Goal: Answer question/provide support: Answer question/provide support

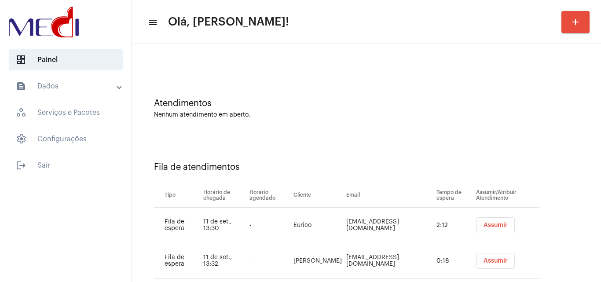
scroll to position [47, 0]
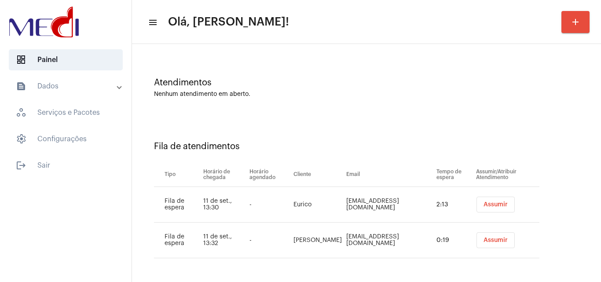
click at [495, 197] on button "Assumir" at bounding box center [495, 205] width 38 height 16
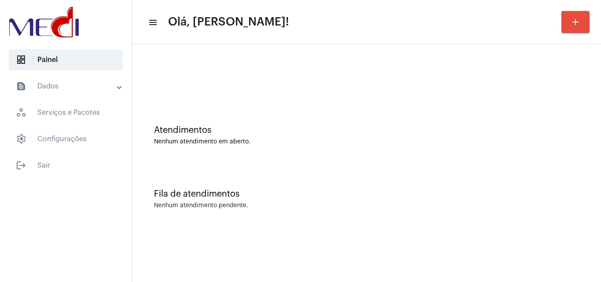
scroll to position [0, 0]
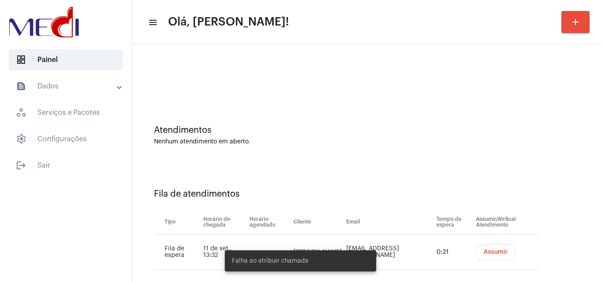
click at [483, 251] on span "Assumir" at bounding box center [495, 252] width 24 height 6
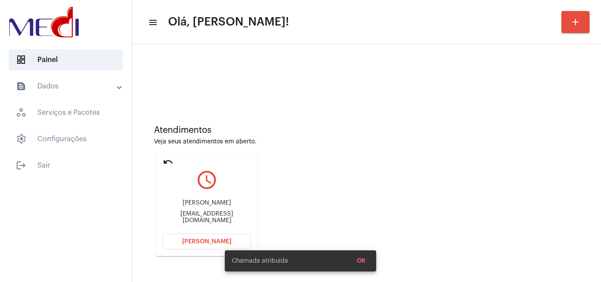
scroll to position [62, 0]
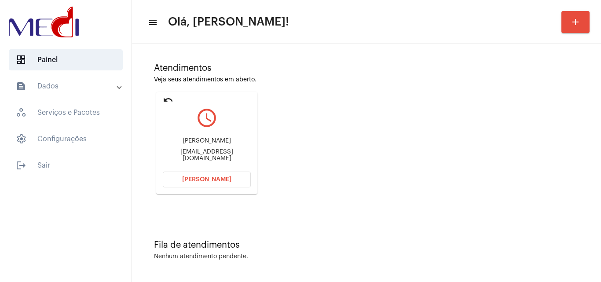
click at [551, 179] on div "Atendimentos Veja seus atendimentos em aberto. undo query_builder Renata renata…" at bounding box center [366, 125] width 460 height 177
click at [228, 156] on div "renataloureiroserralheria@gmail.com" at bounding box center [207, 155] width 88 height 13
copy mat-card-content "renataloureiroserralheria@gmail.com Abrir Chamada"
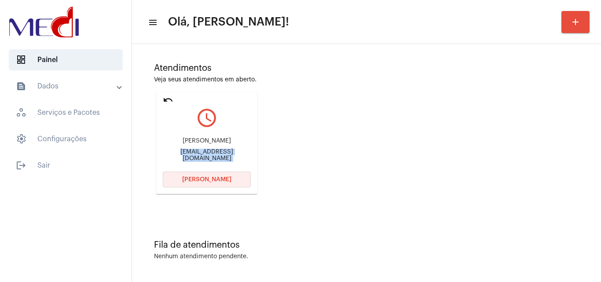
click at [230, 175] on button "Abrir Chamada" at bounding box center [207, 179] width 88 height 16
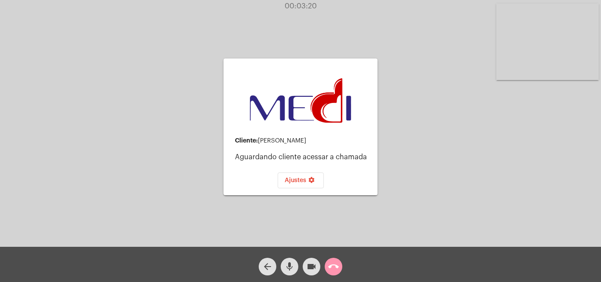
click at [288, 269] on mat-icon "mic" at bounding box center [289, 266] width 11 height 11
click at [312, 265] on mat-icon "videocam" at bounding box center [311, 266] width 11 height 11
click at [310, 265] on mat-icon "videocam_off" at bounding box center [311, 266] width 11 height 11
click at [335, 272] on mat-icon "call_end" at bounding box center [333, 266] width 11 height 11
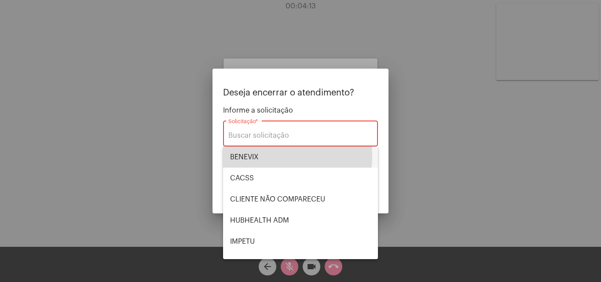
click at [268, 156] on span "BENEVIX" at bounding box center [300, 156] width 141 height 21
type input "BENEVIX"
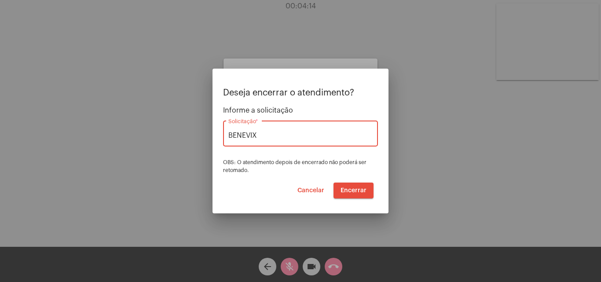
click at [356, 193] on span "Encerrar" at bounding box center [353, 190] width 26 height 6
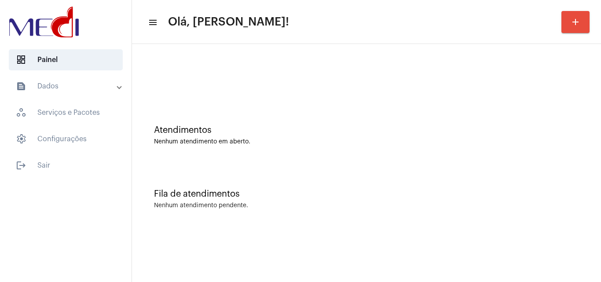
click at [538, 159] on div "Atendimentos Nenhum atendimento em aberto." at bounding box center [366, 131] width 460 height 64
click at [547, 127] on div "Atendimentos" at bounding box center [366, 130] width 425 height 10
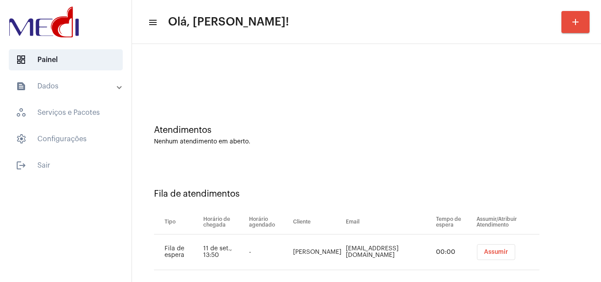
click at [489, 260] on td "Assumir" at bounding box center [506, 252] width 65 height 36
click at [492, 253] on span "Assumir" at bounding box center [496, 252] width 24 height 6
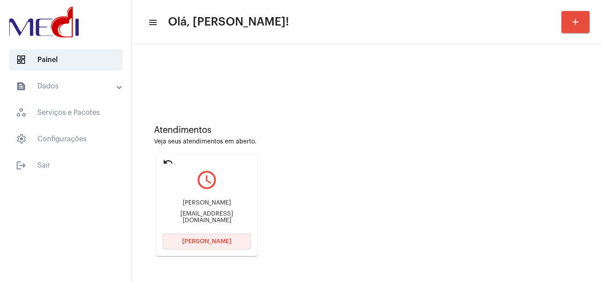
click at [208, 245] on button "Abrir Chamada" at bounding box center [207, 241] width 88 height 16
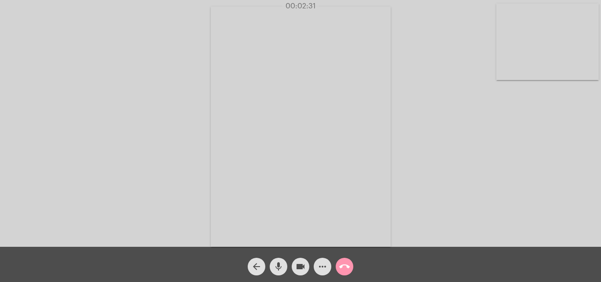
click at [350, 267] on button "call_end" at bounding box center [344, 267] width 18 height 18
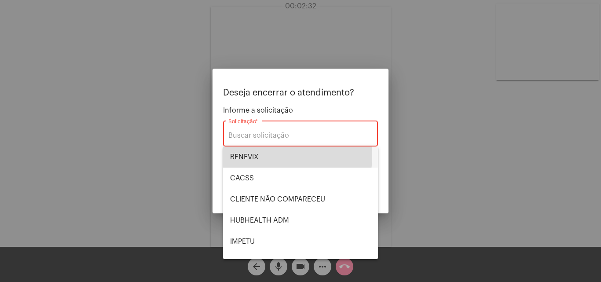
click at [283, 157] on span "BENEVIX" at bounding box center [300, 156] width 141 height 21
type input "BENEVIX"
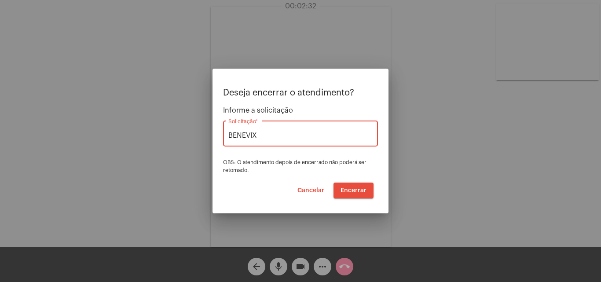
click at [339, 186] on button "Encerrar" at bounding box center [353, 190] width 40 height 16
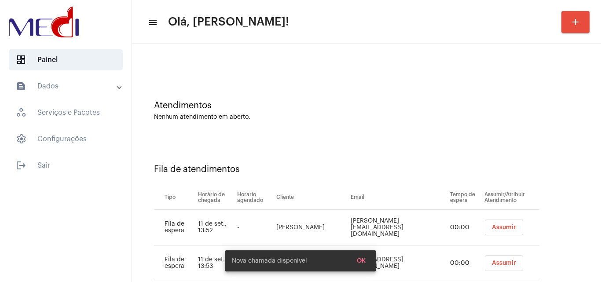
scroll to position [47, 0]
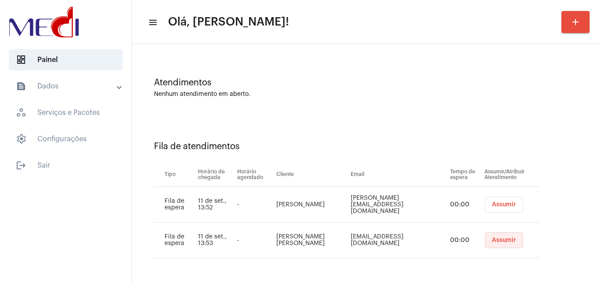
click at [492, 242] on span "Assumir" at bounding box center [504, 240] width 24 height 6
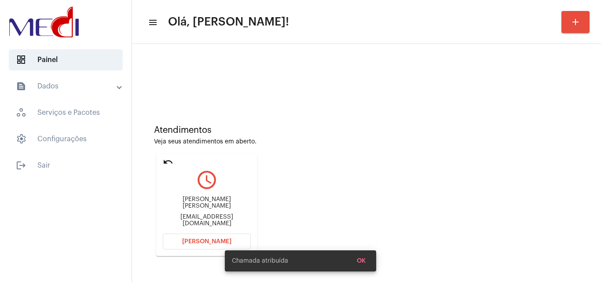
scroll to position [62, 0]
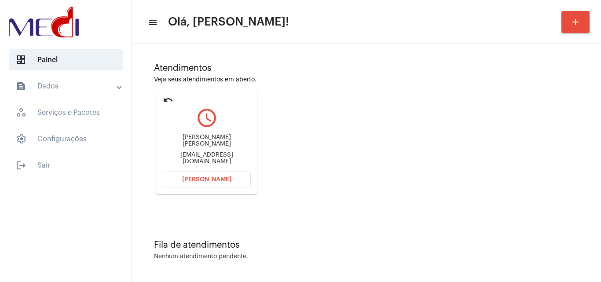
click at [231, 157] on div "apramalho2911@gmail.com" at bounding box center [207, 158] width 88 height 13
copy mat-card-content "apramalho2911@gmail.com Abrir Chamada"
click at [220, 180] on span "Abrir Chamada" at bounding box center [206, 179] width 49 height 6
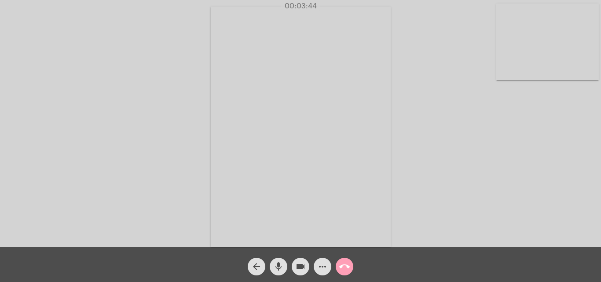
click at [345, 262] on mat-icon "call_end" at bounding box center [344, 266] width 11 height 11
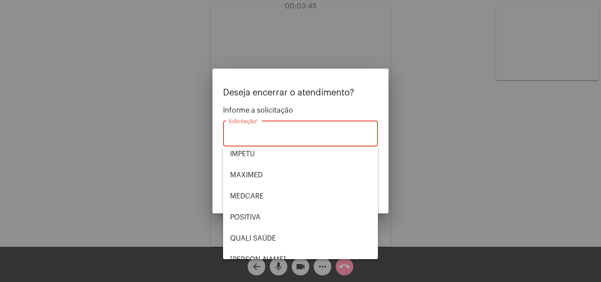
scroll to position [88, 0]
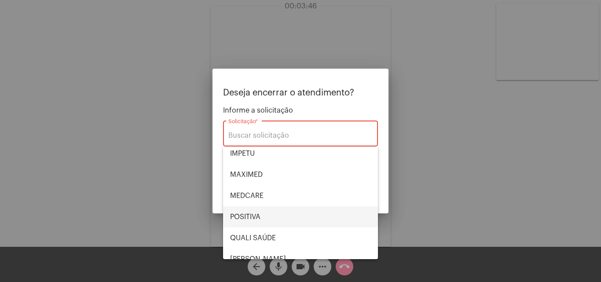
click at [258, 217] on span "POSITIVA" at bounding box center [300, 216] width 141 height 21
type input "POSITIVA"
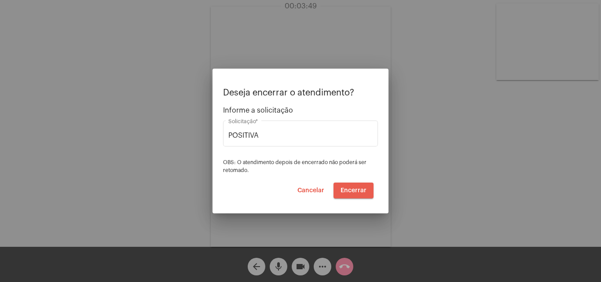
click at [357, 192] on span "Encerrar" at bounding box center [353, 190] width 26 height 6
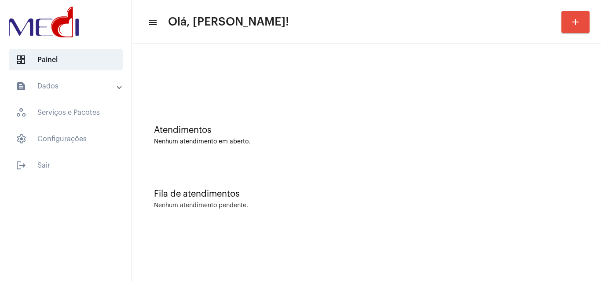
click at [561, 146] on div "Atendimentos Nenhum atendimento em aberto." at bounding box center [366, 131] width 460 height 64
click at [596, 139] on div "Atendimentos Nenhum atendimento em aberto." at bounding box center [366, 131] width 460 height 64
click at [600, 149] on div "Atendimentos Nenhum atendimento em aberto. Fila de atendimentos Nenhum atendime…" at bounding box center [366, 137] width 469 height 187
click at [536, 114] on div "Atendimentos Nenhum atendimento em aberto." at bounding box center [366, 131] width 460 height 64
click at [574, 185] on div "Fila de atendimentos Nenhum atendimento pendente." at bounding box center [366, 195] width 460 height 64
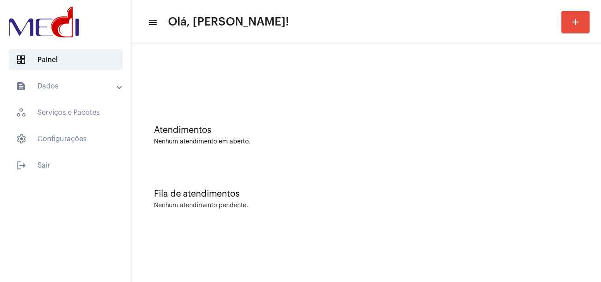
click at [537, 108] on div "Atendimentos Nenhum atendimento em aberto." at bounding box center [366, 131] width 460 height 64
click at [541, 103] on div "Atendimentos Nenhum atendimento em aberto." at bounding box center [366, 131] width 460 height 64
click at [576, 144] on div "Nenhum atendimento em aberto." at bounding box center [366, 141] width 425 height 7
click at [538, 167] on div "Fila de atendimentos Nenhum atendimento pendente." at bounding box center [366, 195] width 460 height 64
click at [541, 189] on div "Fila de atendimentos Nenhum atendimento pendente." at bounding box center [366, 195] width 460 height 64
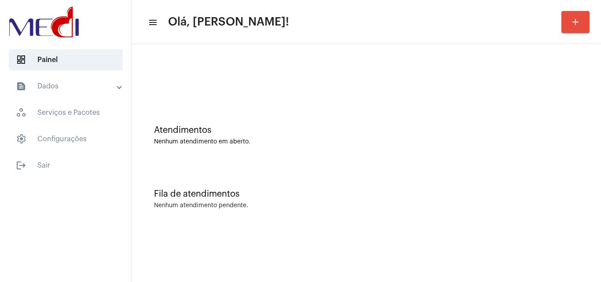
click at [391, 259] on mat-sidenav-content "menu Olá, [PERSON_NAME]! add Atendimentos Nenhum atendimento em aberto. Fila de…" at bounding box center [366, 141] width 469 height 282
click at [543, 154] on div "Atendimentos Nenhum atendimento em aberto." at bounding box center [366, 131] width 460 height 64
click at [549, 152] on div "Atendimentos Nenhum atendimento em aberto." at bounding box center [366, 131] width 460 height 64
click at [589, 181] on div "Fila de atendimentos Nenhum atendimento pendente." at bounding box center [366, 195] width 460 height 64
click at [543, 179] on div "Fila de atendimentos Nenhum atendimento pendente." at bounding box center [366, 195] width 460 height 64
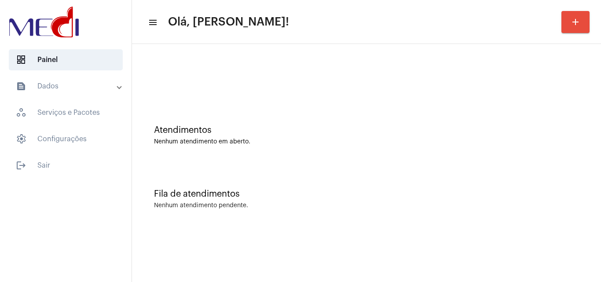
click at [540, 162] on div "Atendimentos Nenhum atendimento em aberto." at bounding box center [366, 131] width 460 height 64
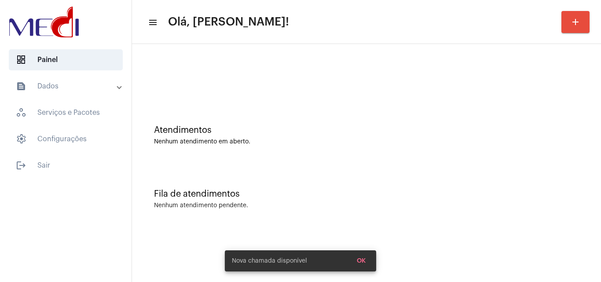
click at [488, 236] on mat-sidenav-content "menu Olá, [PERSON_NAME]! add Atendimentos Nenhum atendimento em aberto. Fila de…" at bounding box center [366, 141] width 469 height 282
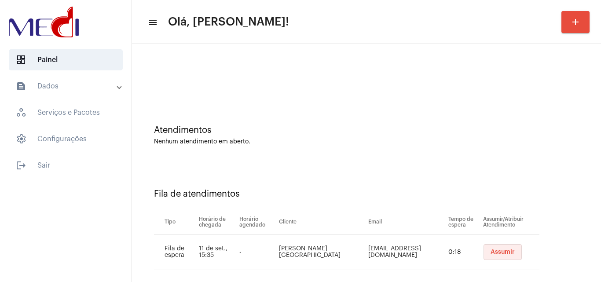
click at [491, 248] on button "Assumir" at bounding box center [502, 252] width 38 height 16
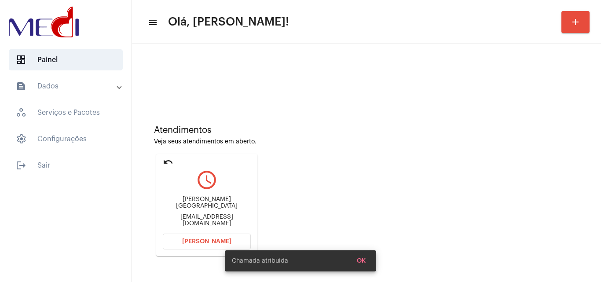
click at [217, 216] on div "admandersonfranca@gmail.com" at bounding box center [207, 220] width 88 height 13
click at [219, 217] on div "admandersonfranca@gmail.com" at bounding box center [207, 220] width 88 height 13
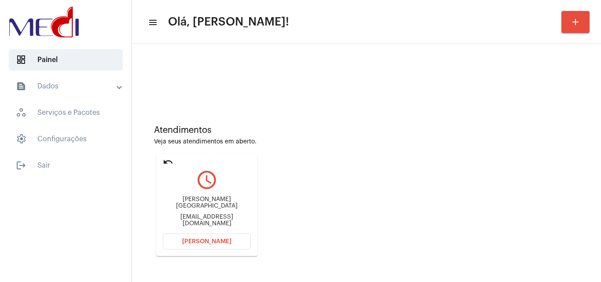
click at [219, 217] on div "admandersonfranca@gmail.com" at bounding box center [207, 220] width 88 height 13
copy mat-card-content "admandersonfranca@gmail.com Abrir Chamada"
click at [230, 240] on button "Abrir Chamada" at bounding box center [207, 241] width 88 height 16
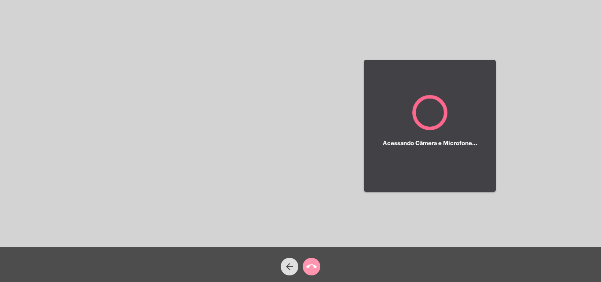
click at [313, 270] on mat-icon "call_end" at bounding box center [311, 266] width 11 height 11
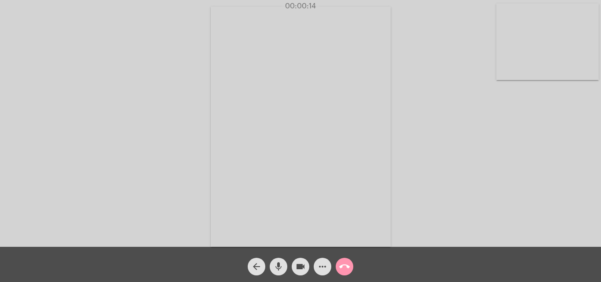
click at [279, 271] on mat-icon "mic" at bounding box center [278, 266] width 11 height 11
click at [279, 270] on mat-icon "mic_off" at bounding box center [278, 266] width 11 height 11
click at [341, 270] on mat-icon "call_end" at bounding box center [344, 266] width 11 height 11
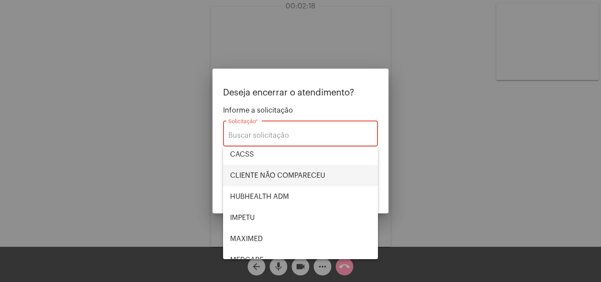
scroll to position [44, 0]
click at [284, 177] on span "HUBHEALTH ADM" at bounding box center [300, 176] width 141 height 21
type input "HUBHEALTH ADM"
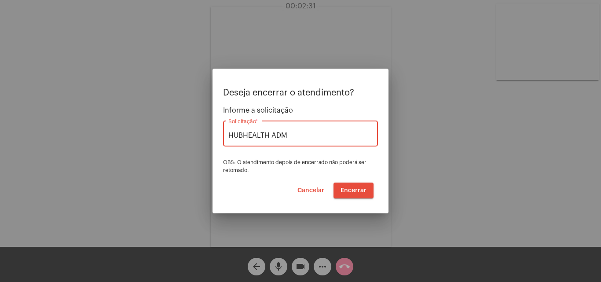
click at [353, 194] on button "Encerrar" at bounding box center [353, 190] width 40 height 16
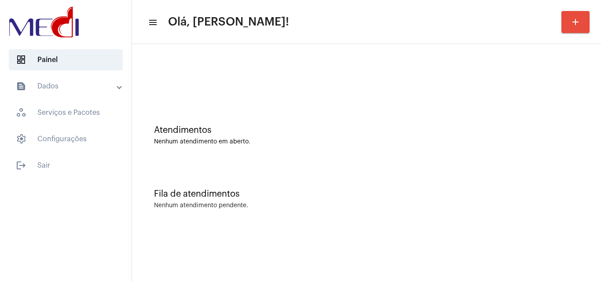
click at [513, 199] on div "Fila de atendimentos Nenhum atendimento pendente." at bounding box center [366, 195] width 460 height 64
click at [560, 121] on div "Atendimentos Nenhum atendimento em aberto." at bounding box center [366, 131] width 460 height 64
click at [557, 115] on div "Atendimentos Nenhum atendimento em aberto." at bounding box center [366, 131] width 460 height 64
click at [543, 88] on div at bounding box center [366, 73] width 460 height 51
click at [579, 162] on div "Atendimentos Nenhum atendimento em aberto." at bounding box center [366, 131] width 460 height 64
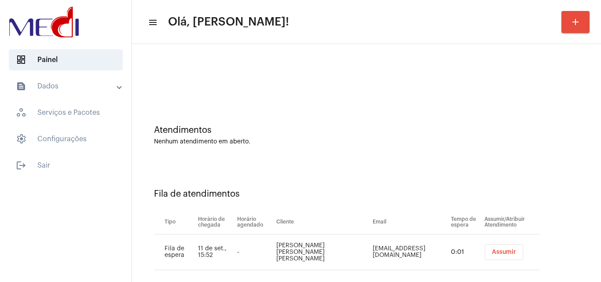
click at [484, 250] on button "Assumir" at bounding box center [503, 252] width 38 height 16
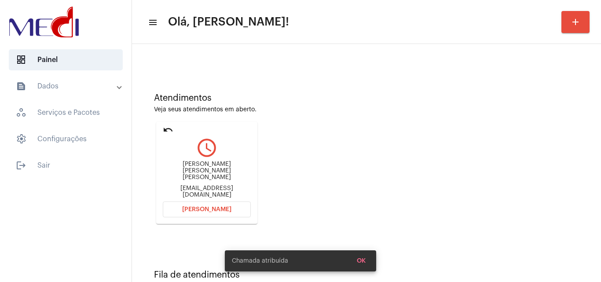
scroll to position [62, 0]
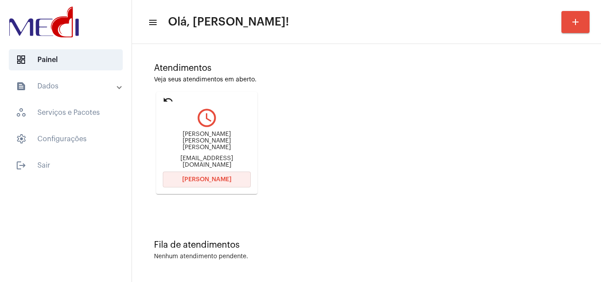
click at [199, 178] on span "Abrir Chamada" at bounding box center [206, 179] width 49 height 6
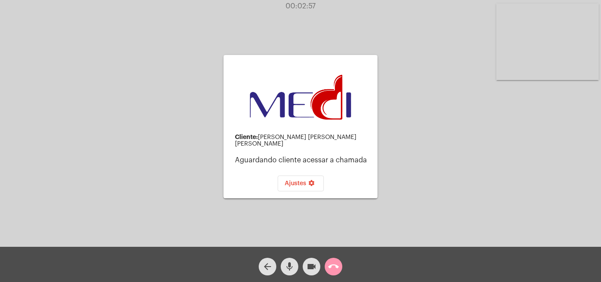
click at [336, 266] on mat-icon "call_end" at bounding box center [333, 266] width 11 height 11
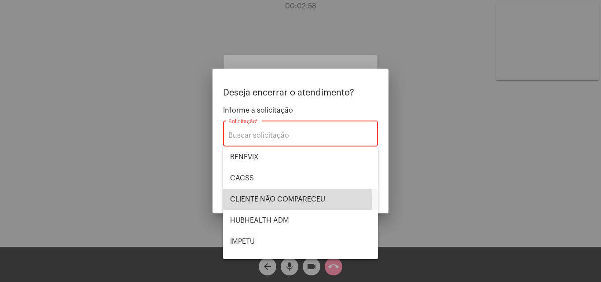
click at [273, 201] on span "CLIENTE NÃO COMPARECEU" at bounding box center [300, 199] width 141 height 21
type input "CLIENTE NÃO COMPARECEU"
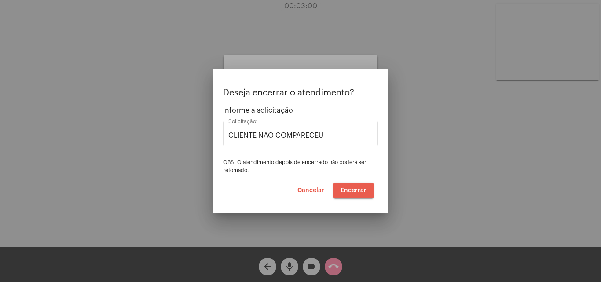
click at [350, 189] on span "Encerrar" at bounding box center [353, 190] width 26 height 6
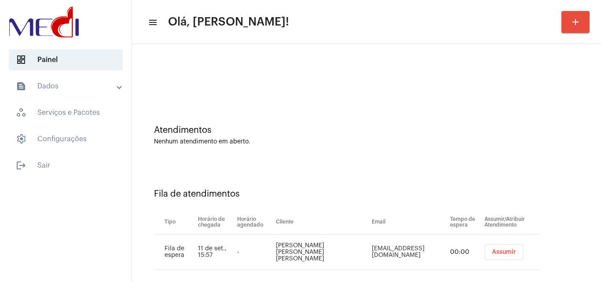
scroll to position [12, 0]
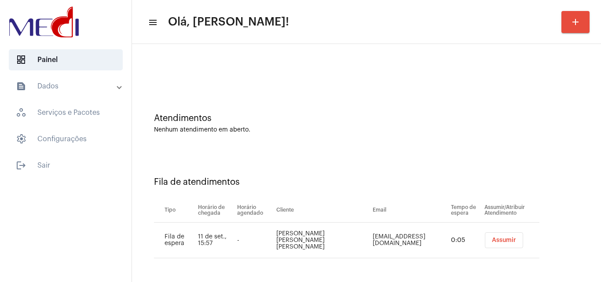
click at [492, 240] on span "Assumir" at bounding box center [504, 240] width 24 height 6
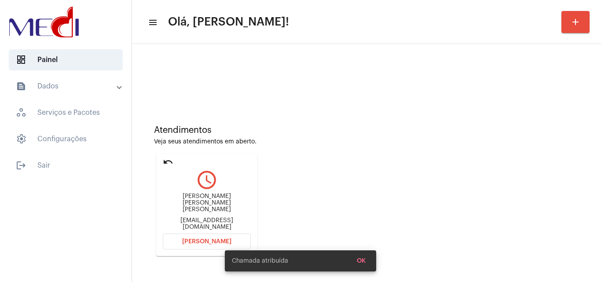
click at [218, 239] on span "[PERSON_NAME]" at bounding box center [206, 241] width 49 height 6
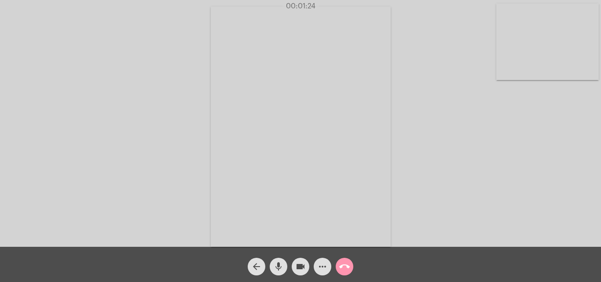
click at [346, 262] on mat-icon "call_end" at bounding box center [344, 266] width 11 height 11
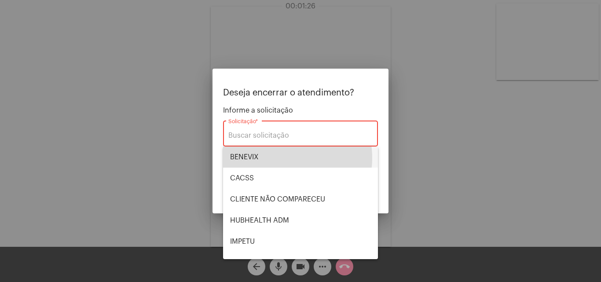
click at [281, 157] on span "BENEVIX" at bounding box center [300, 156] width 141 height 21
type input "BENEVIX"
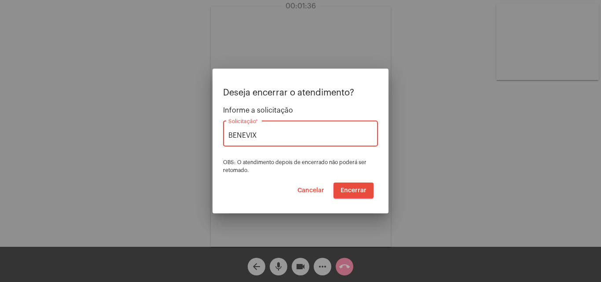
click at [350, 188] on span "Encerrar" at bounding box center [353, 190] width 26 height 6
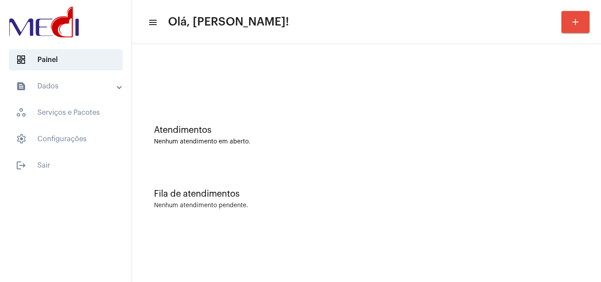
click at [313, 279] on mat-sidenav-content "menu Olá, Karen! add Atendimentos Nenhum atendimento em aberto. Fila de atendim…" at bounding box center [366, 141] width 469 height 282
click at [570, 176] on div "Fila de atendimentos Nenhum atendimento pendente." at bounding box center [366, 195] width 460 height 64
click at [509, 85] on div at bounding box center [366, 73] width 460 height 51
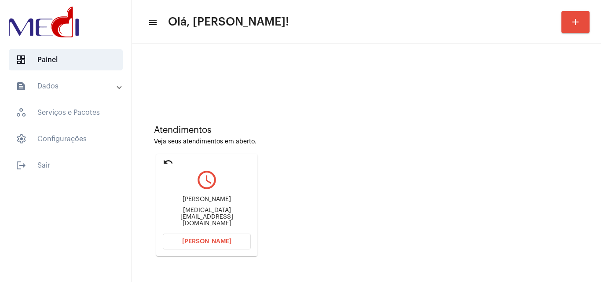
click at [224, 213] on div "Jonatas Soares de Melo edex.sct@gmail.com" at bounding box center [207, 212] width 88 height 40
copy mat-card-content "edex.sct@gmail.com Abrir Chamada"
click at [233, 246] on button "Abrir Chamada" at bounding box center [207, 241] width 88 height 16
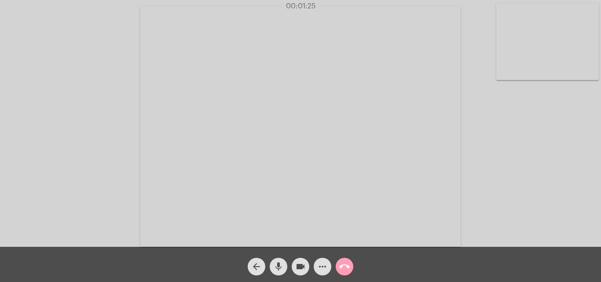
click at [344, 268] on mat-icon "call_end" at bounding box center [344, 266] width 11 height 11
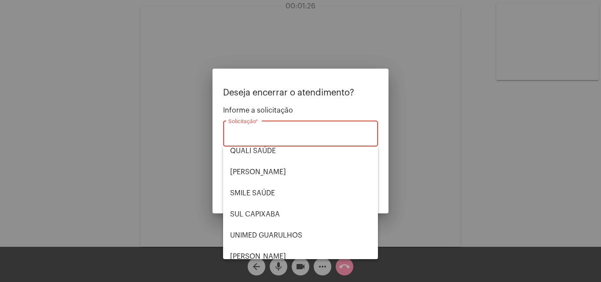
scroll to position [176, 0]
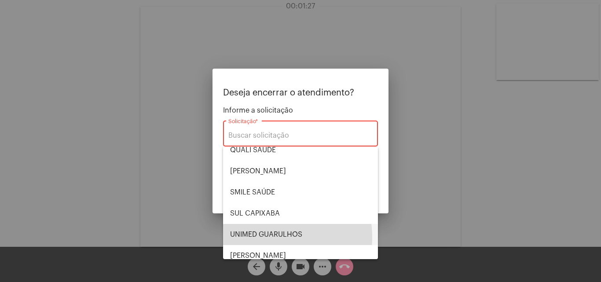
click at [270, 237] on span "UNIMED GUARULHOS" at bounding box center [300, 234] width 141 height 21
type input "UNIMED GUARULHOS"
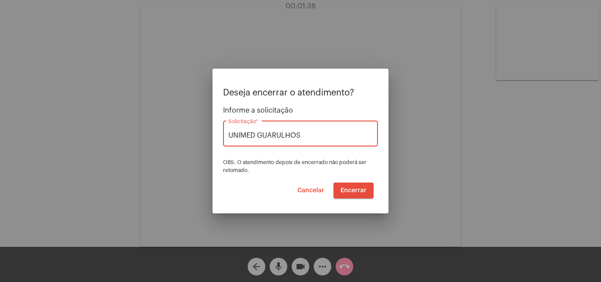
click at [359, 197] on button "Encerrar" at bounding box center [353, 190] width 40 height 16
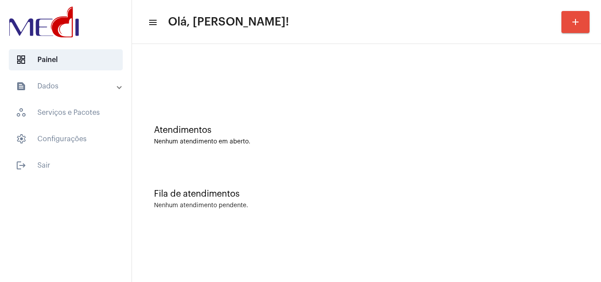
click at [539, 159] on div "Atendimentos Nenhum atendimento em aberto." at bounding box center [366, 131] width 460 height 64
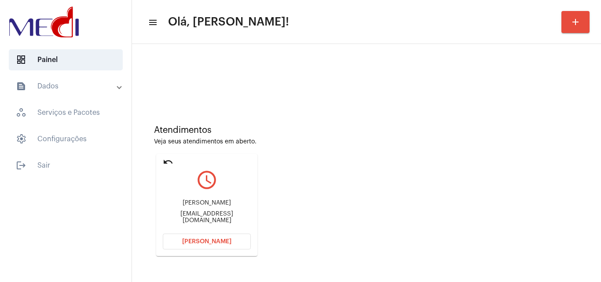
click at [229, 215] on div "[EMAIL_ADDRESS][DOMAIN_NAME]" at bounding box center [207, 217] width 88 height 13
click at [229, 215] on div "jessicaiaci@gmail.com" at bounding box center [207, 217] width 88 height 13
copy mat-card-content "jessicaiaci@gmail.com Abrir Chamada"
click at [206, 247] on button "[PERSON_NAME]" at bounding box center [207, 241] width 88 height 16
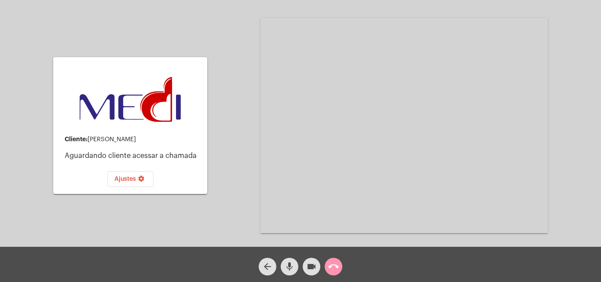
click at [333, 267] on mat-icon "call_end" at bounding box center [333, 266] width 11 height 11
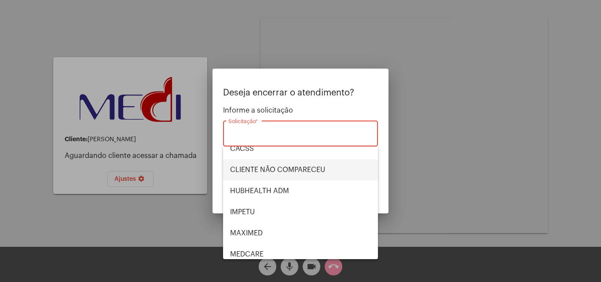
scroll to position [88, 0]
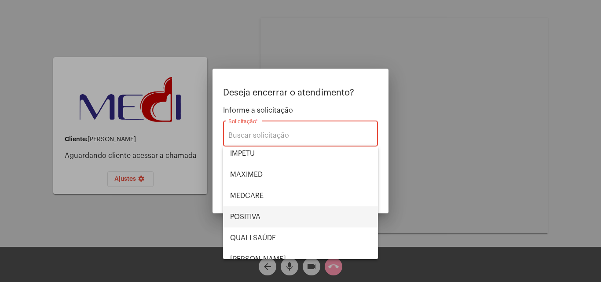
click at [261, 220] on span "POSITIVA" at bounding box center [300, 216] width 141 height 21
type input "POSITIVA"
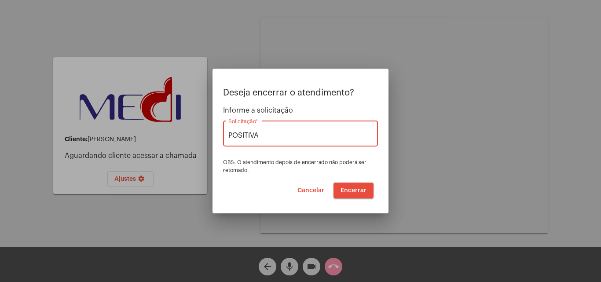
click at [353, 191] on span "Encerrar" at bounding box center [353, 190] width 26 height 6
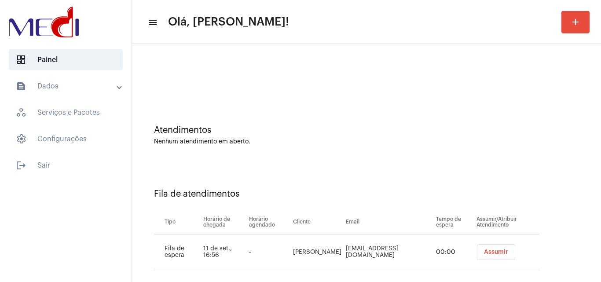
scroll to position [12, 0]
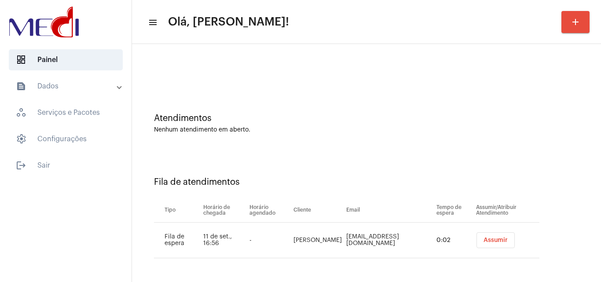
click at [491, 240] on span "Assumir" at bounding box center [495, 240] width 24 height 6
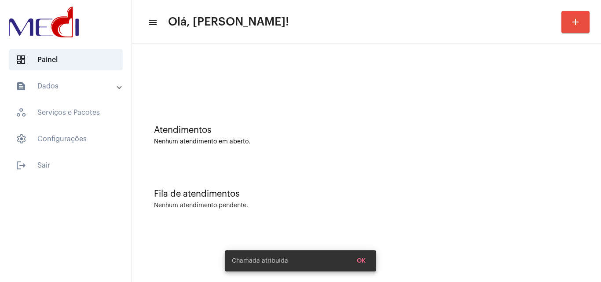
scroll to position [0, 0]
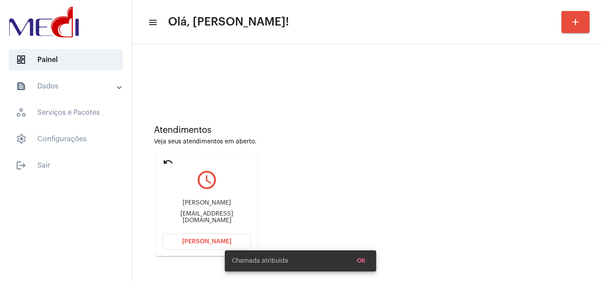
click at [222, 213] on div "[PERSON_NAME] [EMAIL_ADDRESS][DOMAIN_NAME]" at bounding box center [207, 212] width 88 height 40
copy mat-card-content "[EMAIL_ADDRESS][DOMAIN_NAME] [PERSON_NAME]"
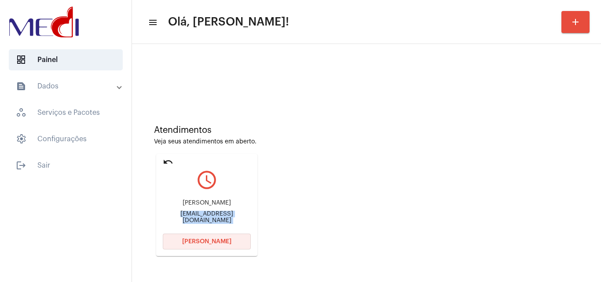
click at [210, 246] on button "[PERSON_NAME]" at bounding box center [207, 241] width 88 height 16
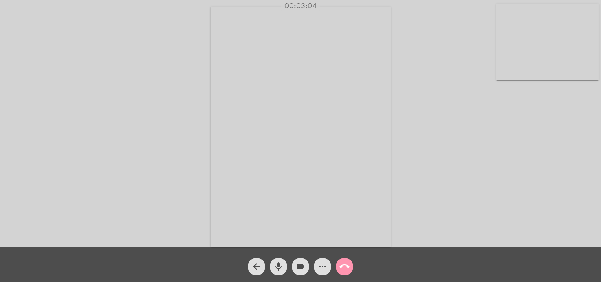
click at [342, 267] on mat-icon "call_end" at bounding box center [344, 266] width 11 height 11
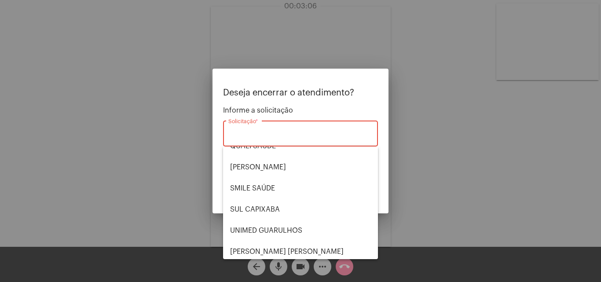
scroll to position [183, 0]
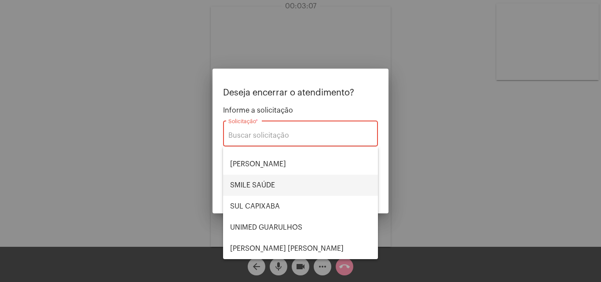
click at [270, 181] on span "SMILE SAÚDE" at bounding box center [300, 185] width 141 height 21
type input "SMILE SAÚDE"
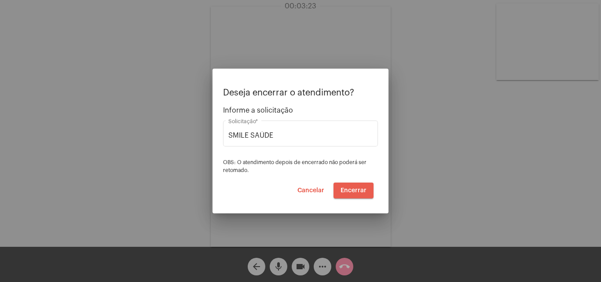
click at [350, 191] on span "Encerrar" at bounding box center [353, 190] width 26 height 6
